Goal: Task Accomplishment & Management: Use online tool/utility

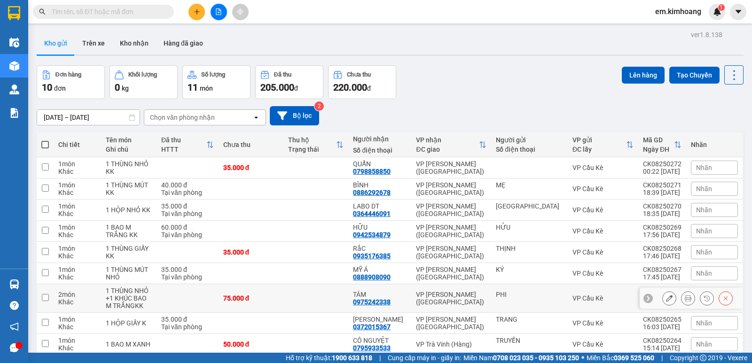
scroll to position [62, 0]
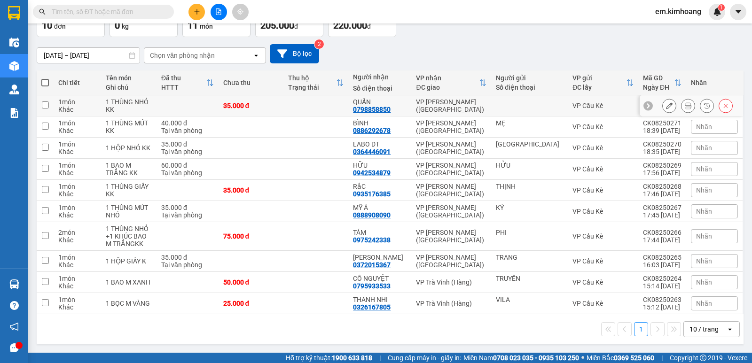
drag, startPoint x: 333, startPoint y: 102, endPoint x: 333, endPoint y: 115, distance: 12.7
click at [333, 102] on td at bounding box center [315, 105] width 65 height 21
checkbox input "true"
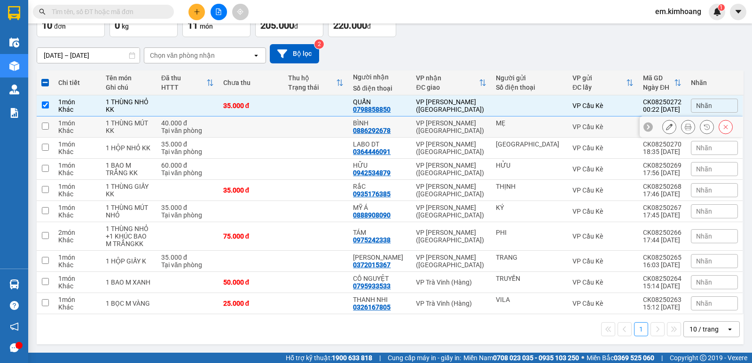
click at [333, 127] on td at bounding box center [315, 127] width 65 height 21
checkbox input "true"
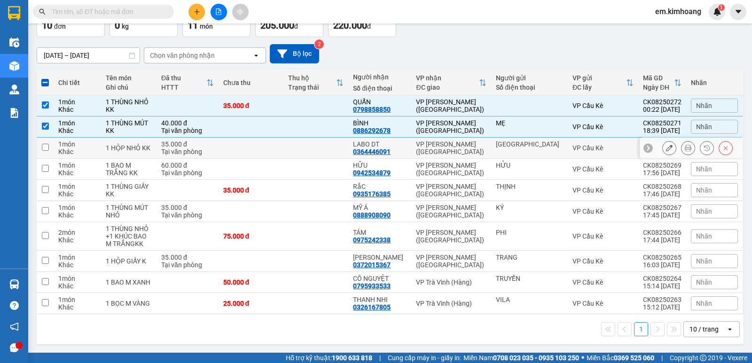
click at [335, 146] on td at bounding box center [315, 148] width 65 height 21
checkbox input "true"
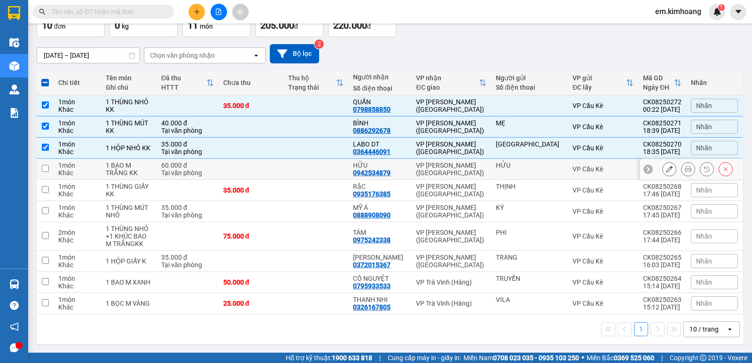
click at [338, 171] on td at bounding box center [315, 169] width 65 height 21
checkbox input "true"
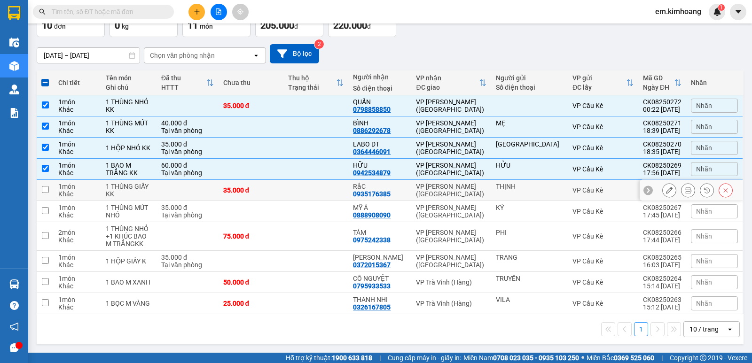
click at [340, 195] on td at bounding box center [315, 190] width 65 height 21
checkbox input "true"
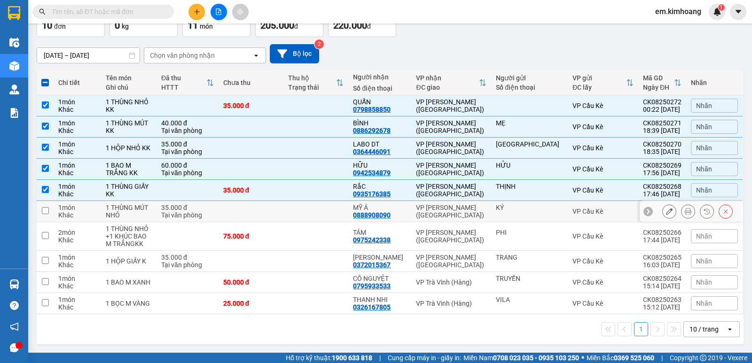
click at [341, 206] on td at bounding box center [315, 211] width 65 height 21
checkbox input "true"
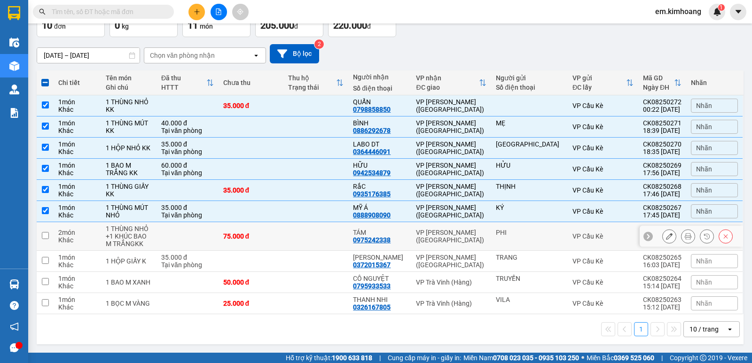
click at [348, 227] on td at bounding box center [315, 236] width 65 height 29
checkbox input "true"
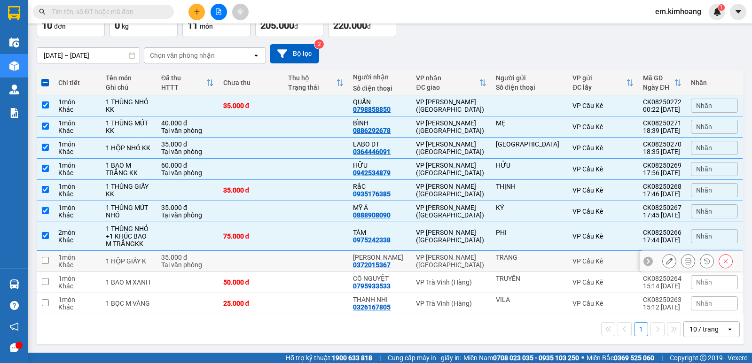
click at [347, 265] on td at bounding box center [315, 261] width 65 height 21
checkbox input "true"
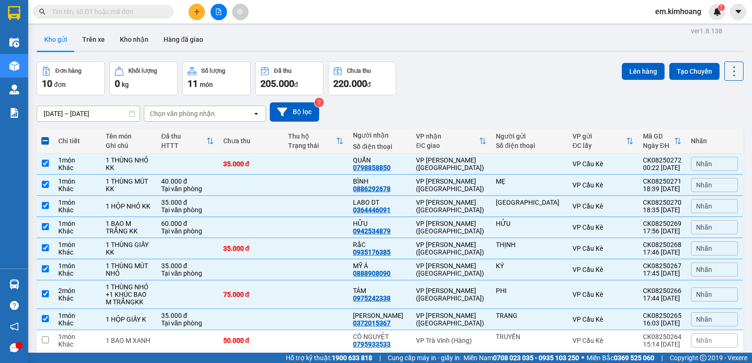
scroll to position [0, 0]
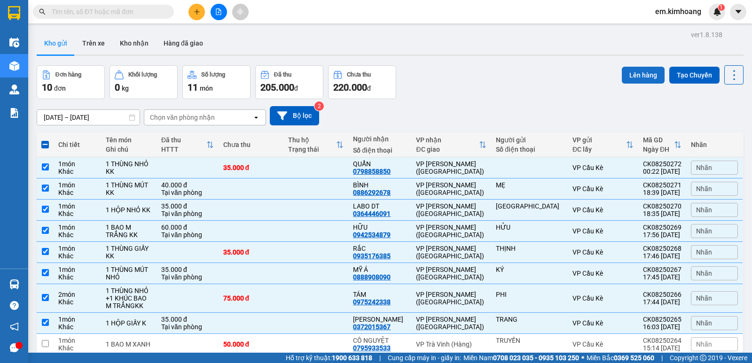
click at [622, 71] on button "Lên hàng" at bounding box center [643, 75] width 43 height 17
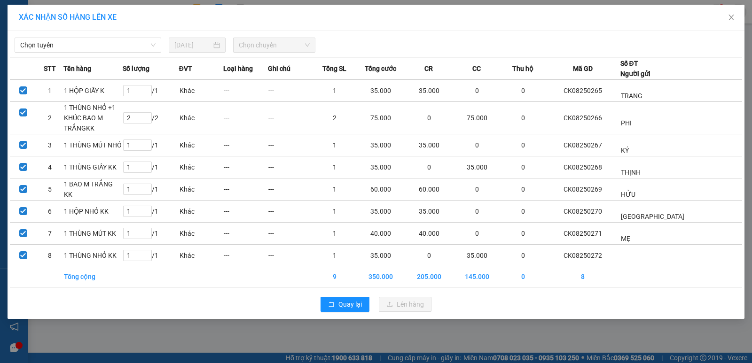
click at [106, 43] on span "Chọn tuyến" at bounding box center [87, 45] width 135 height 14
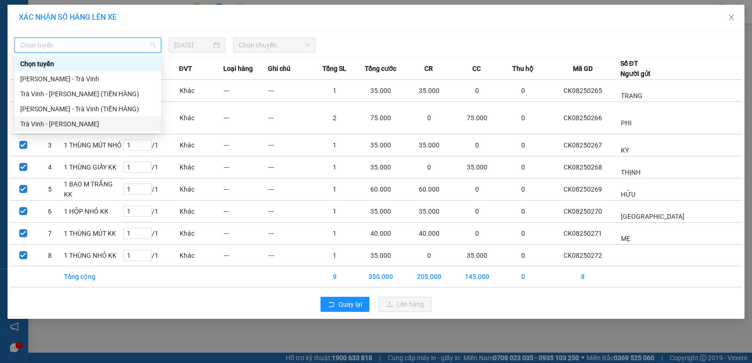
click at [110, 125] on div "Trà Vinh - [PERSON_NAME]" at bounding box center [87, 124] width 135 height 10
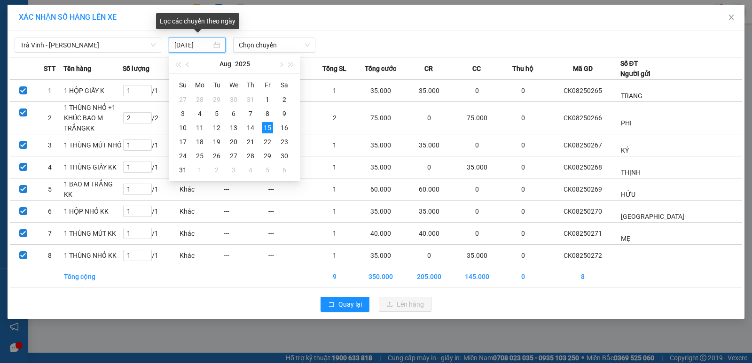
click at [191, 46] on input "[DATE]" at bounding box center [192, 45] width 37 height 10
type input "[DATE]"
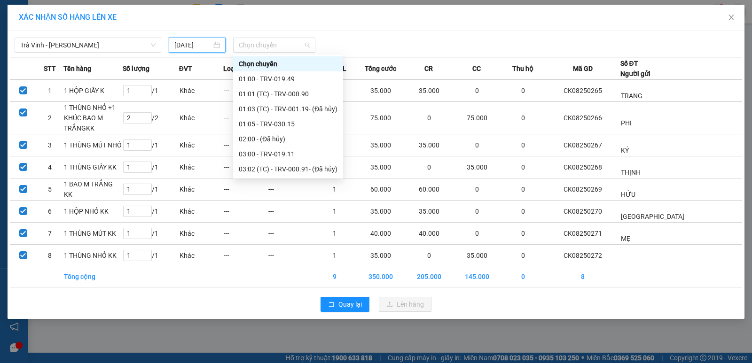
click at [273, 41] on span "Chọn chuyến" at bounding box center [274, 45] width 71 height 14
drag, startPoint x: 271, startPoint y: 154, endPoint x: 287, endPoint y: 170, distance: 21.9
click at [271, 155] on div "03:00 - TRV-019.11" at bounding box center [288, 154] width 99 height 10
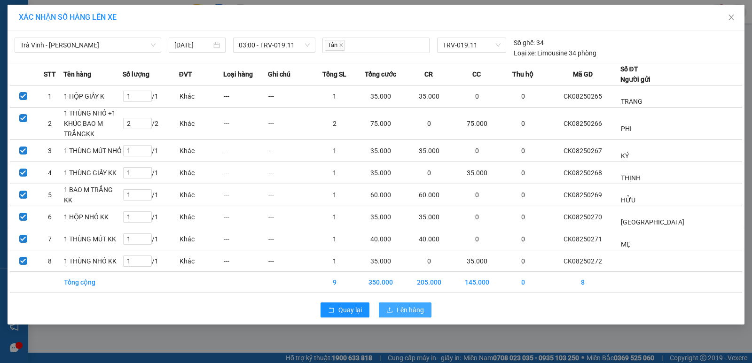
click at [406, 307] on span "Lên hàng" at bounding box center [410, 310] width 27 height 10
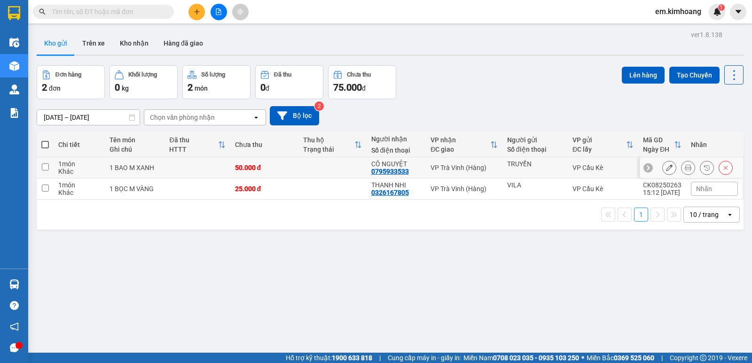
click at [285, 167] on div "50.000 đ" at bounding box center [264, 168] width 59 height 8
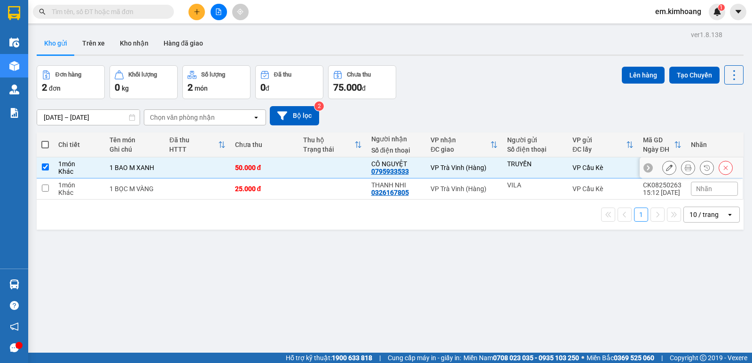
checkbox input "true"
click at [289, 185] on div "25.000 đ" at bounding box center [264, 189] width 59 height 8
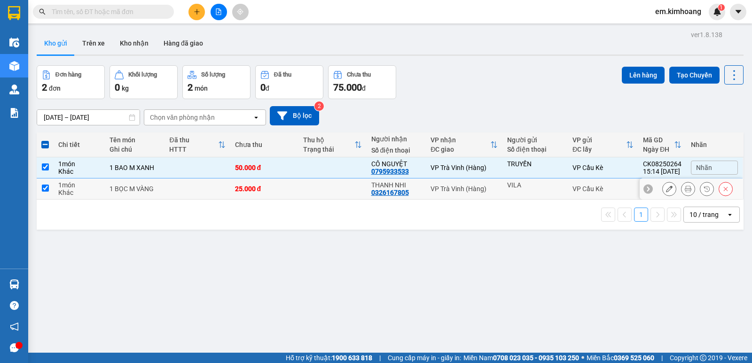
checkbox input "true"
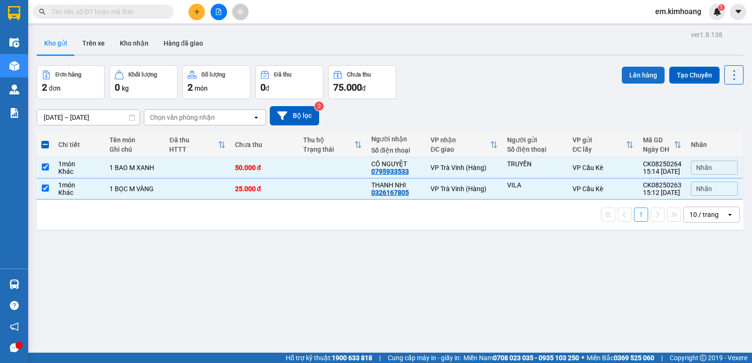
click at [630, 78] on button "Lên hàng" at bounding box center [643, 75] width 43 height 17
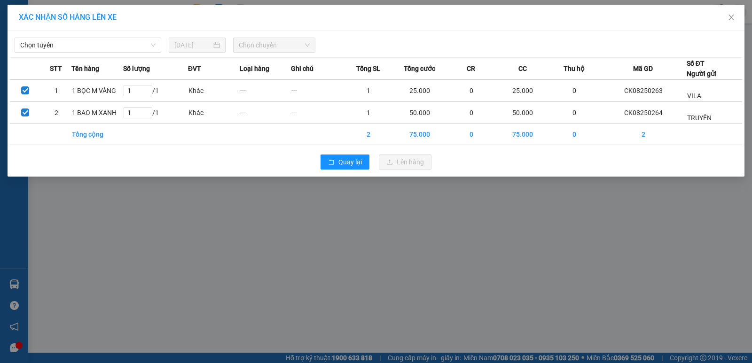
click at [99, 42] on span "Chọn tuyến" at bounding box center [87, 45] width 135 height 14
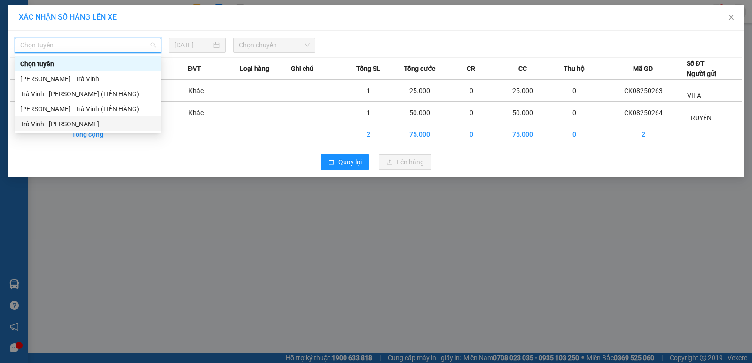
click at [91, 122] on div "Trà Vinh - [PERSON_NAME]" at bounding box center [87, 124] width 135 height 10
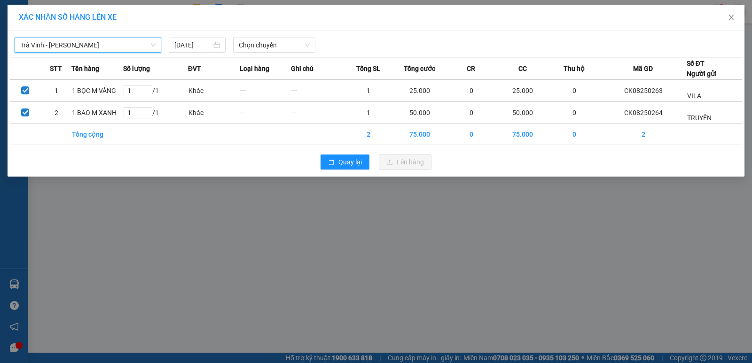
click at [274, 49] on span "Chọn chuyến" at bounding box center [274, 45] width 71 height 14
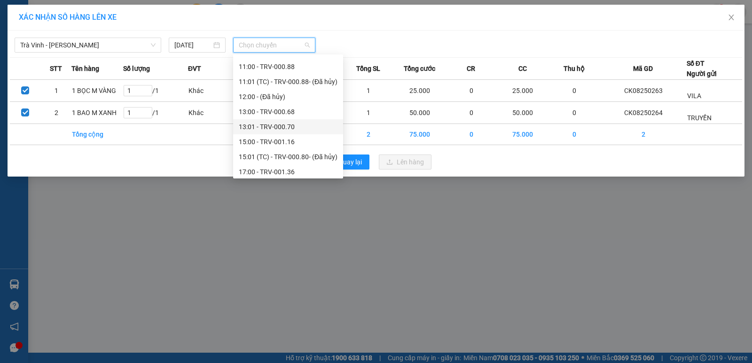
scroll to position [301, 0]
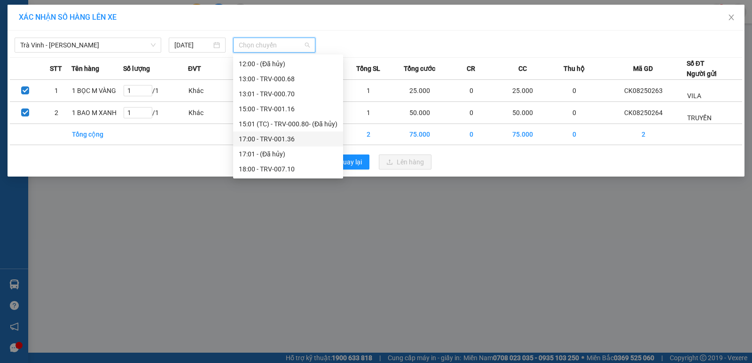
click at [253, 138] on div "17:00 - TRV-001.36" at bounding box center [288, 139] width 99 height 10
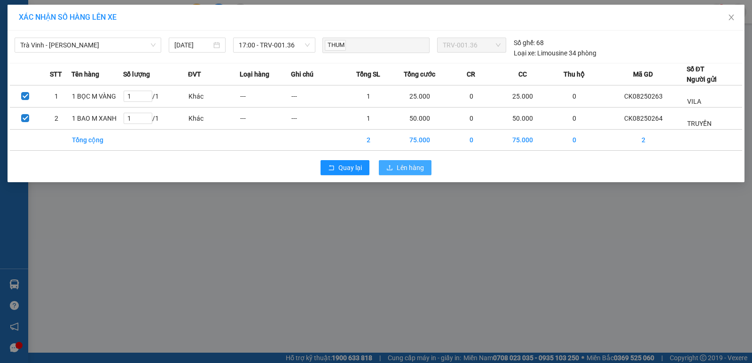
click at [420, 168] on span "Lên hàng" at bounding box center [410, 168] width 27 height 10
